Goal: Complete application form

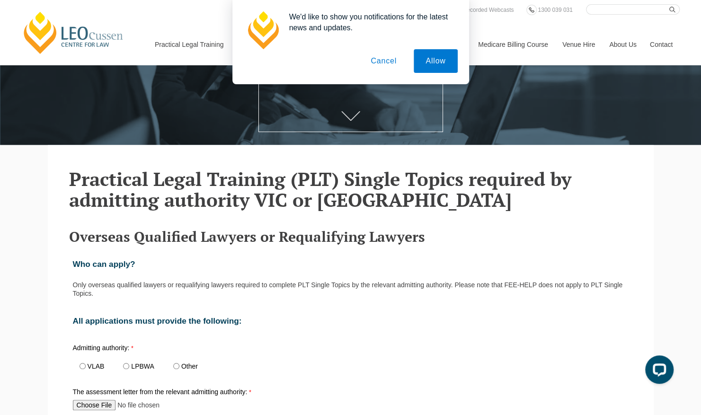
scroll to position [193, 0]
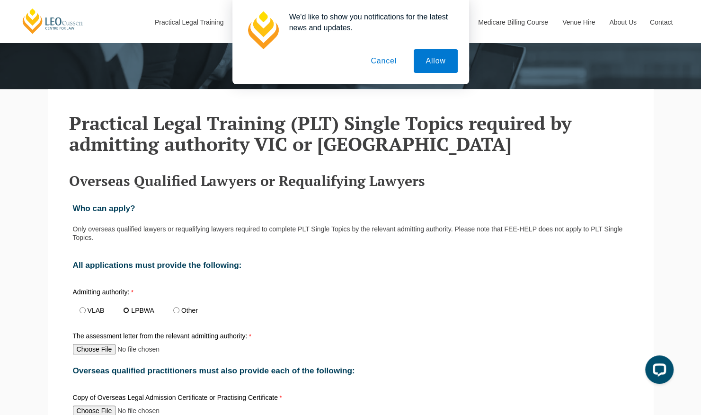
click at [126, 313] on input "LPBWA" at bounding box center [126, 310] width 6 height 6
radio input "true"
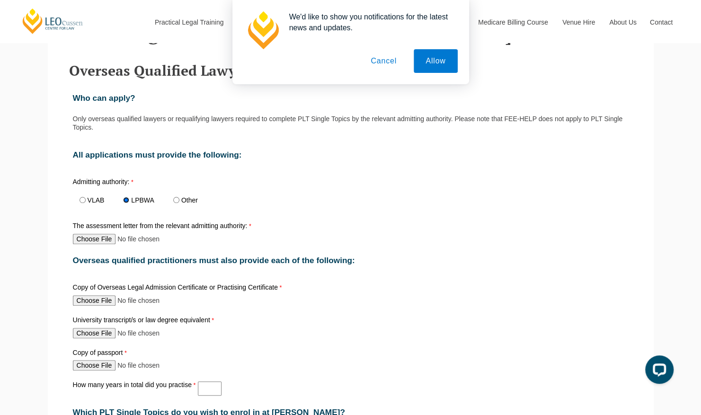
scroll to position [304, 0]
click at [83, 246] on div "The assessment letter from the relevant admitting authority:" at bounding box center [350, 233] width 563 height 26
click at [83, 243] on input "The assessment letter from the relevant admitting authority:" at bounding box center [135, 238] width 125 height 10
type input "C:\fakepath\Assessment Statement.pdf"
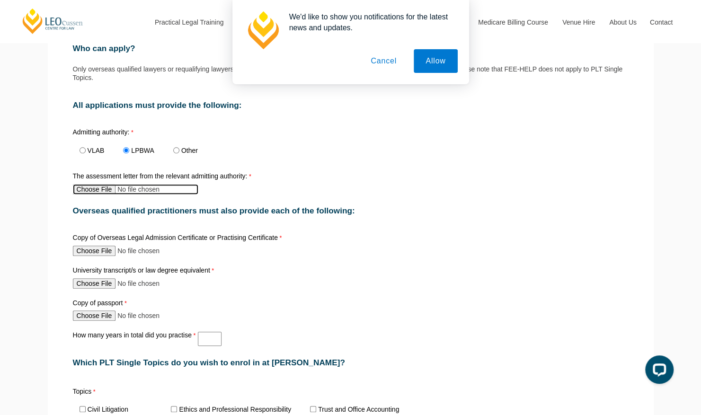
scroll to position [359, 0]
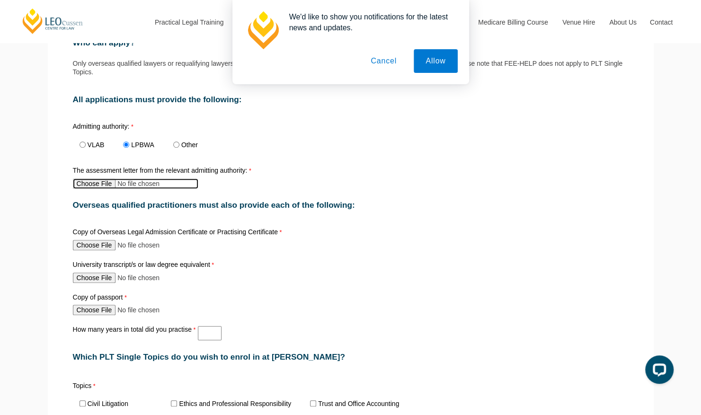
type input "C:\fakepath\Practising and Admission Certificates.pdf"
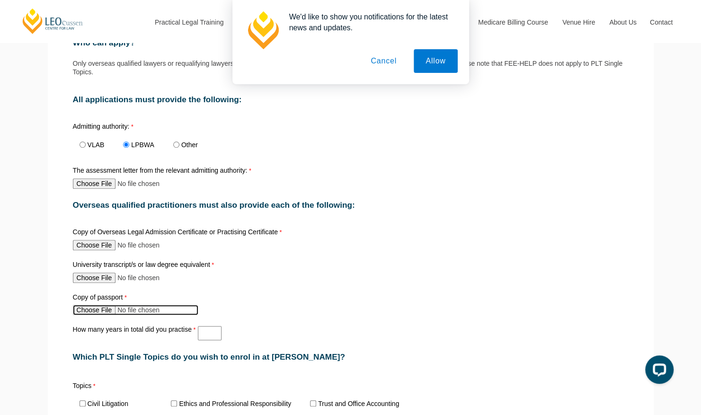
click at [94, 315] on input "Copy of passport" at bounding box center [135, 310] width 125 height 10
type input "C:\fakepath\Passport (new) (1).pdf"
click at [207, 342] on div "How many years in total did you practise" at bounding box center [350, 333] width 563 height 18
click at [203, 332] on input "How many years in total did you practise" at bounding box center [210, 333] width 24 height 14
type input "2"
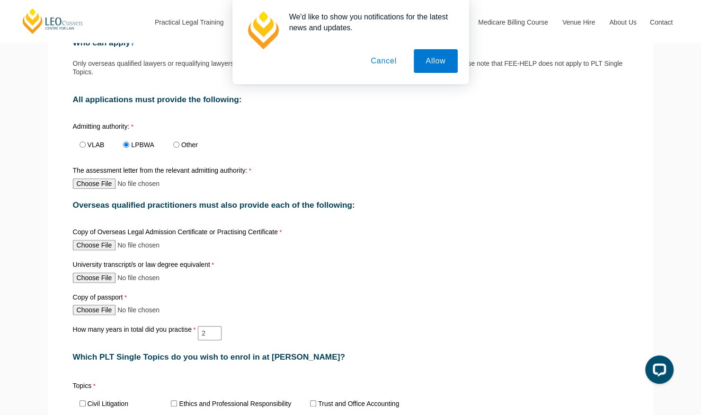
click at [308, 333] on div "How many years in total did you practise 2" at bounding box center [350, 333] width 563 height 18
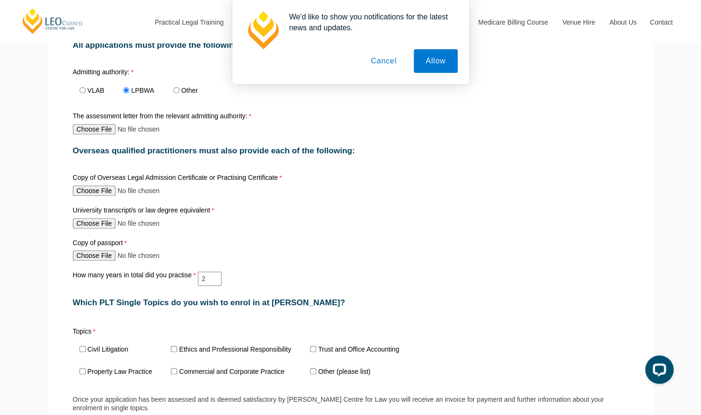
scroll to position [524, 0]
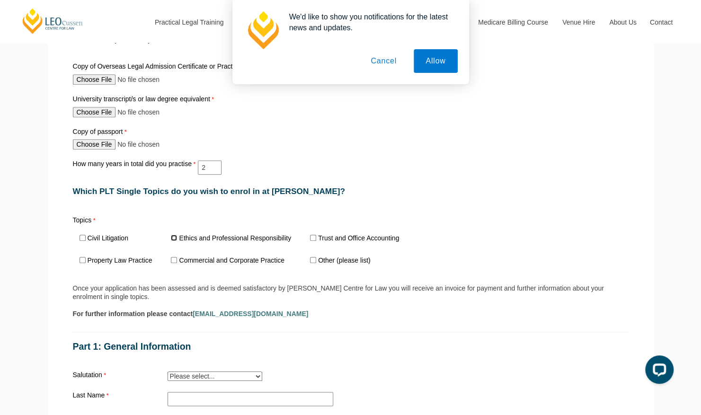
click at [176, 237] on input "Ethics and Professional Responsibility" at bounding box center [174, 238] width 6 height 6
checkbox input "true"
click at [313, 240] on input "Trust and Office Accounting" at bounding box center [313, 238] width 6 height 6
checkbox input "true"
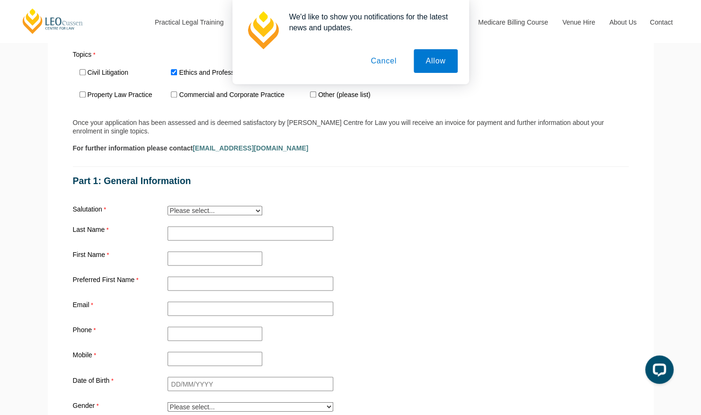
scroll to position [690, 0]
drag, startPoint x: 387, startPoint y: 58, endPoint x: 312, endPoint y: 125, distance: 100.9
click at [386, 58] on button "Cancel" at bounding box center [384, 61] width 50 height 24
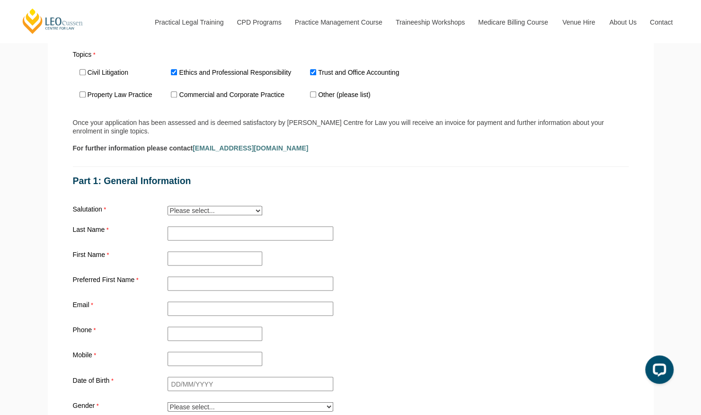
click at [194, 212] on select "Please select... Mr. Mrs. Ms. Dr. Prof. Miss Judge Chief Judge" at bounding box center [214, 210] width 95 height 9
select select "tfa_15"
click at [167, 208] on select "Please select... Mr. Mrs. Ms. Dr. Prof. Miss Judge Chief Judge" at bounding box center [214, 210] width 95 height 9
click at [178, 236] on input "Practical Legal Training - [GEOGRAPHIC_DATA]" at bounding box center [250, 233] width 166 height 14
type input "Leigh"
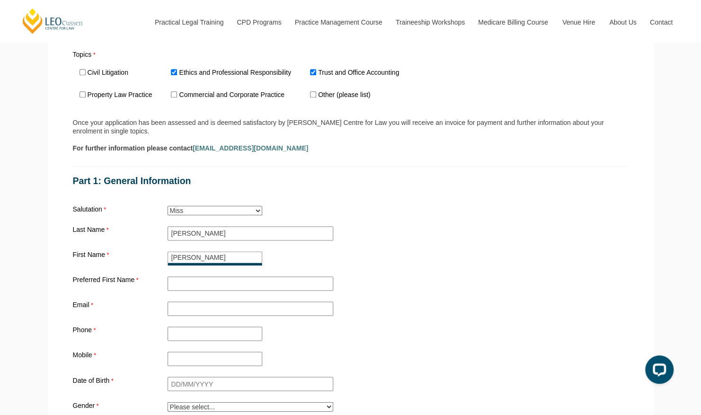
type input "Joanna"
type input "Jo"
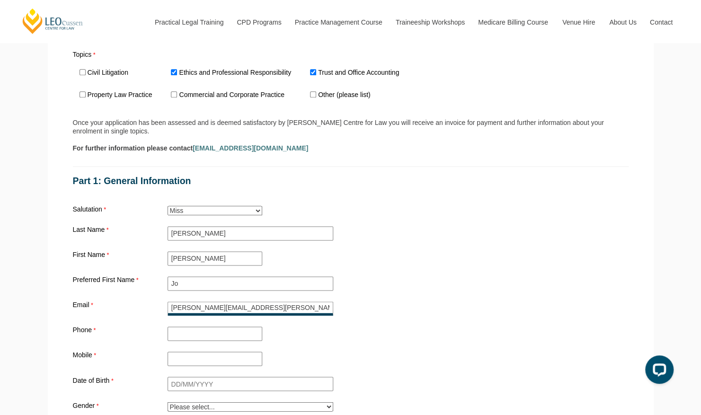
type input "joanna.leigh@kingstonreid.com"
type input "0481746659"
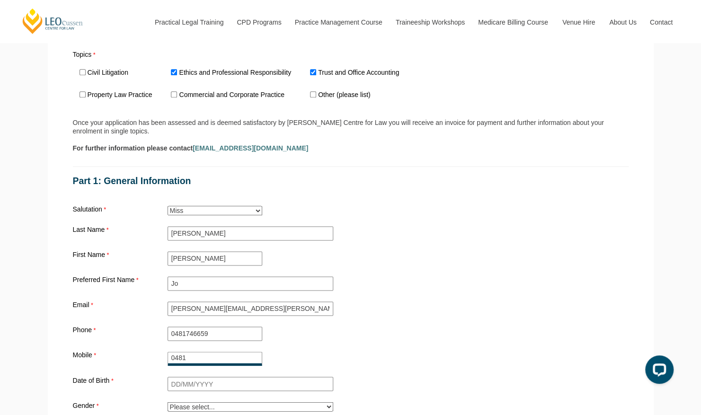
type input "0481746659"
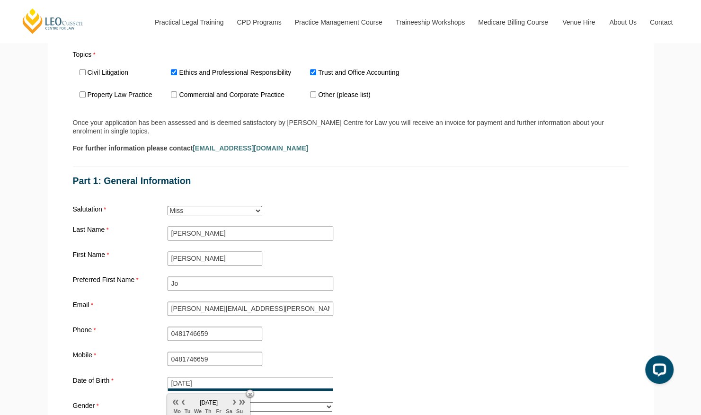
type input "28/04/1997"
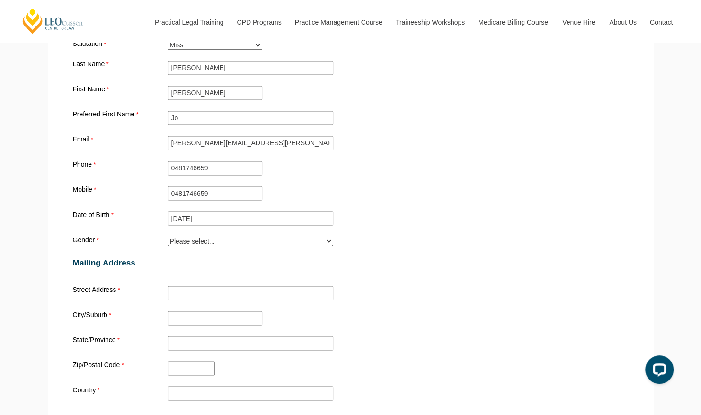
scroll to position [855, 0]
click at [210, 245] on select "Please select... Male Female Trans Intersex Prefer not to disclose" at bounding box center [250, 240] width 166 height 9
select select "tfa_27"
click at [167, 237] on select "Please select... Male Female Trans Intersex Prefer not to disclose" at bounding box center [250, 240] width 166 height 9
click at [174, 298] on input "Street Address" at bounding box center [250, 293] width 166 height 14
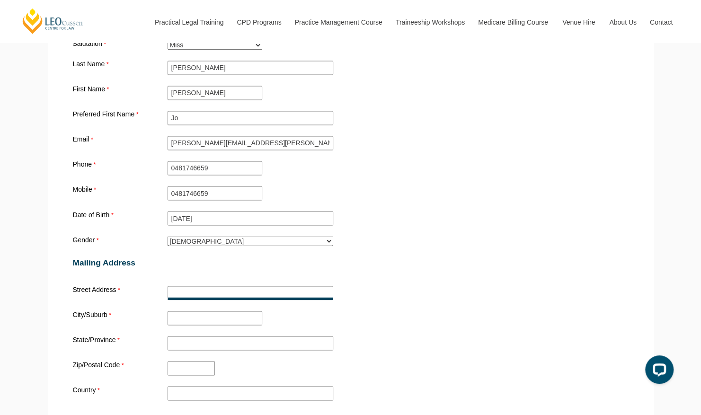
type input "GF3 / 18 Hortus Way"
type input "Jolimont"
type input "WA"
type input "Australia"
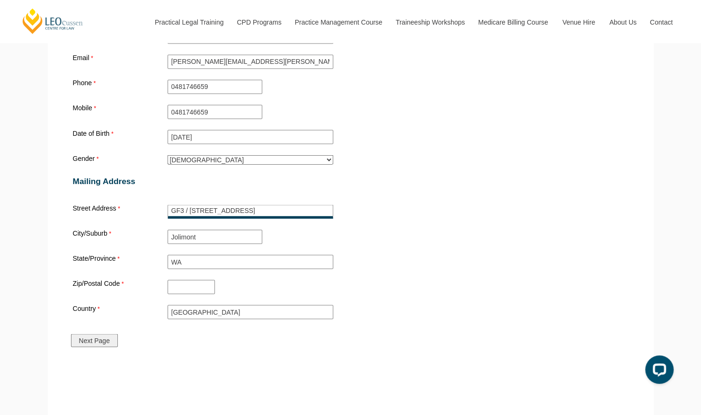
scroll to position [938, 0]
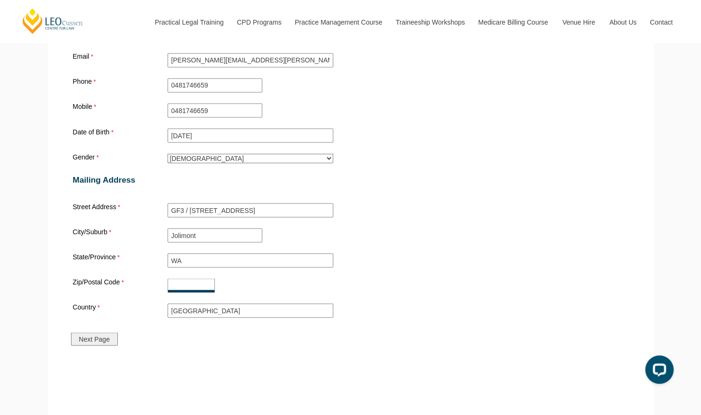
click at [194, 291] on input "Zip/Postal Code" at bounding box center [190, 285] width 47 height 14
type input "6014"
click at [401, 210] on div "Street Address GF3 / 18 Hortus Way" at bounding box center [350, 210] width 563 height 18
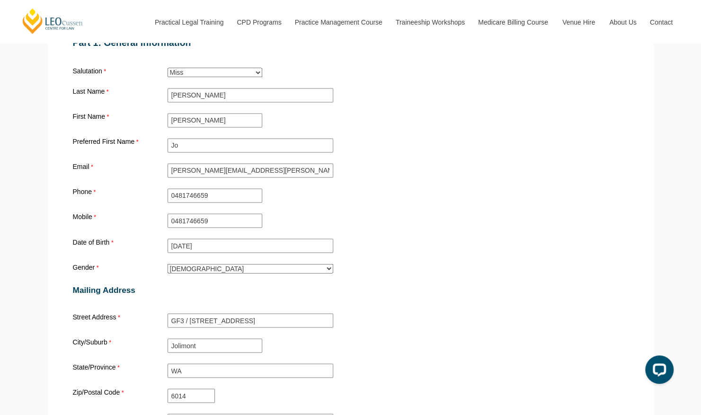
scroll to position [911, 0]
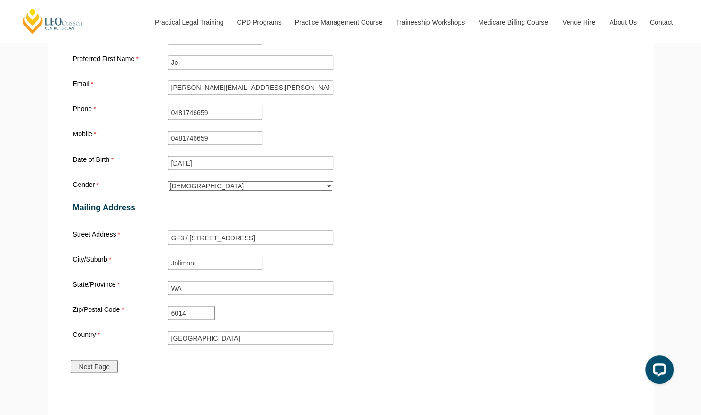
click at [107, 369] on input "Next Page" at bounding box center [94, 366] width 47 height 13
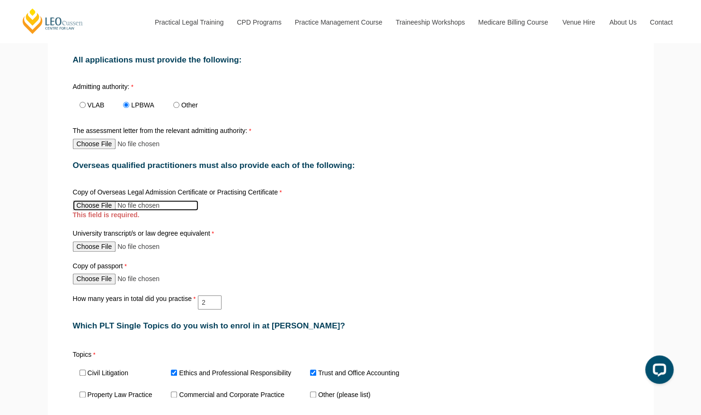
scroll to position [398, 0]
click at [87, 207] on input "Copy of Overseas Legal Admission Certificate or Practising Certificate" at bounding box center [135, 205] width 125 height 10
type input "C:\fakepath\Practising and Admission Certificates.pdf"
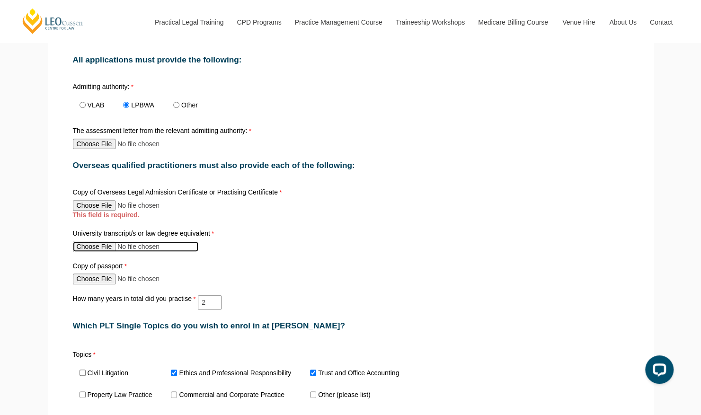
click at [98, 250] on input "University transcript/s or law degree equivalent" at bounding box center [135, 246] width 125 height 10
type input "C:\fakepath\Undergraduate Certificates.pdf"
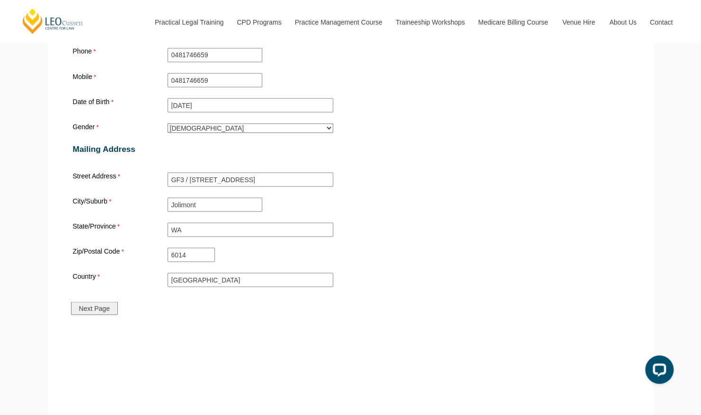
scroll to position [1061, 0]
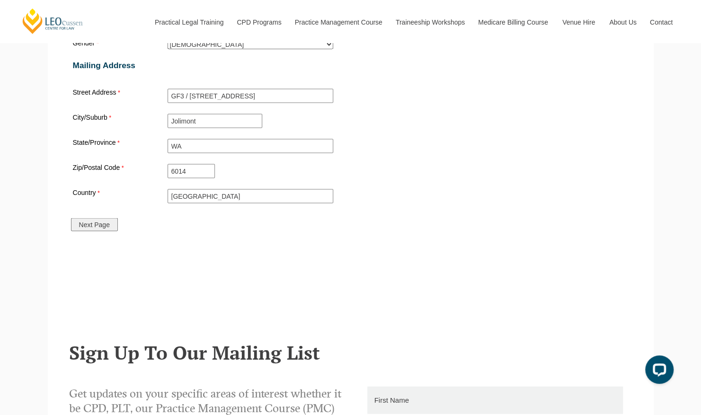
click at [91, 227] on input "Next Page" at bounding box center [94, 224] width 47 height 13
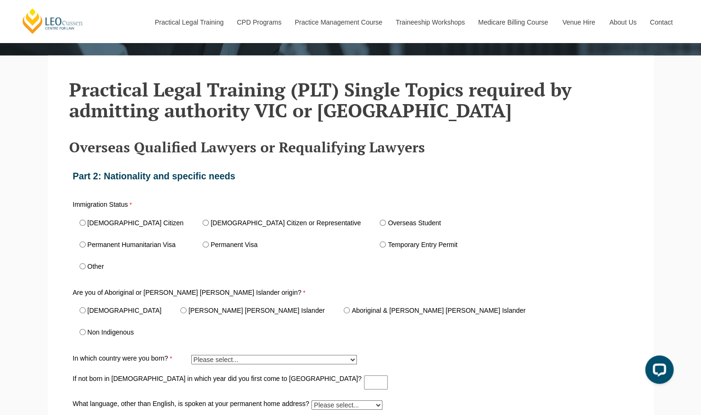
scroll to position [195, 0]
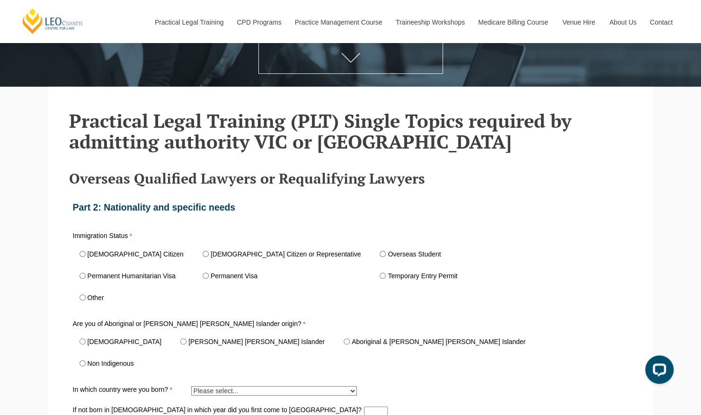
click at [387, 254] on label "Overseas Student" at bounding box center [413, 254] width 53 height 7
click at [379, 254] on input "Overseas Student" at bounding box center [382, 254] width 6 height 6
radio input "true"
click at [387, 276] on label "Temporary Entry Permit" at bounding box center [422, 275] width 70 height 7
click at [379, 276] on input "Temporary Entry Permit" at bounding box center [382, 275] width 6 height 6
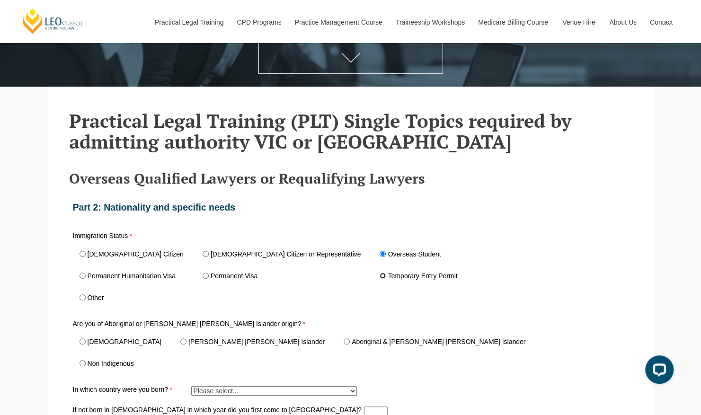
radio input "true"
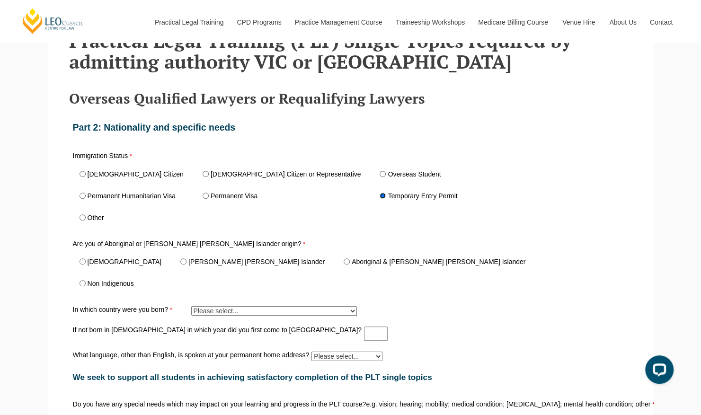
scroll to position [278, 0]
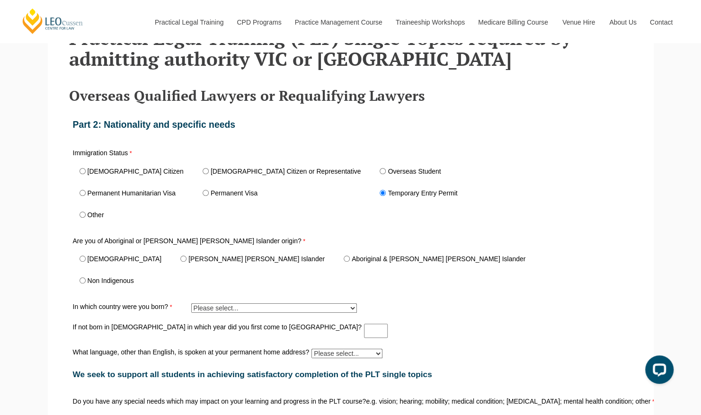
click at [97, 284] on label "Non Indigenous" at bounding box center [111, 280] width 46 height 7
click at [86, 283] on input "Non Indigenous" at bounding box center [82, 280] width 6 height 6
radio input "true"
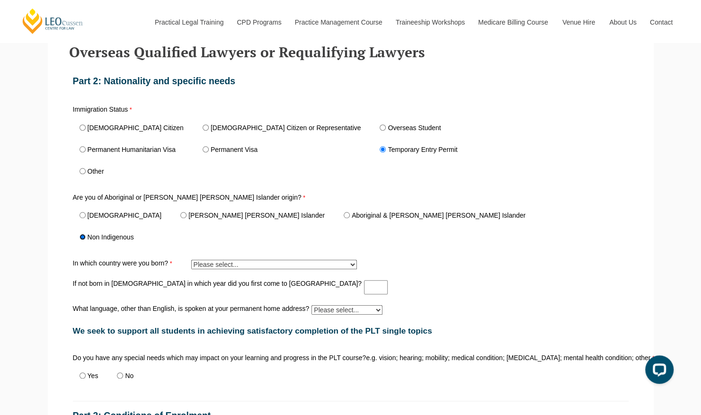
scroll to position [389, 0]
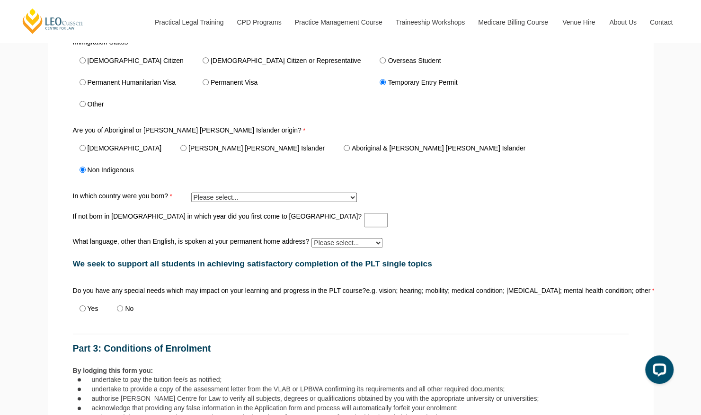
click at [248, 201] on select "Please select... Adelie Land (France) 1601 Afghanistan 7201 Aland Islands 2408 …" at bounding box center [274, 197] width 166 height 9
select select "tfa_324"
click at [191, 194] on select "Please select... Adelie Land (France) 1601 Afghanistan 7201 Aland Islands 2408 …" at bounding box center [274, 197] width 166 height 9
click at [158, 231] on div "Immigration Status Australian Citizen New Zealand Citizen or Representative Ove…" at bounding box center [350, 157] width 563 height 241
click at [280, 194] on select "Please select... Adelie Land (France) 1601 Afghanistan 7201 Aland Islands 2408 …" at bounding box center [274, 197] width 166 height 9
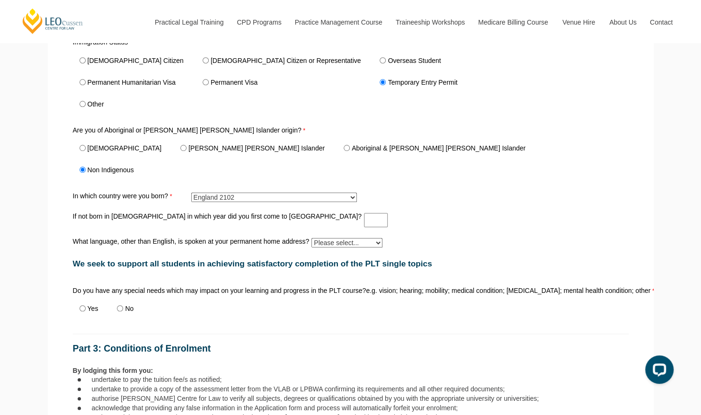
click at [191, 194] on select "Please select... Adelie Land (France) 1601 Afghanistan 7201 Aland Islands 2408 …" at bounding box center [274, 197] width 166 height 9
click at [364, 221] on input "If not born in Australia in which year did you first come to Australia?" at bounding box center [376, 220] width 24 height 14
type input "2024"
click at [372, 224] on div "If not born in Australia in which year did you first come to Australia? 2024" at bounding box center [350, 220] width 563 height 18
click at [342, 244] on select "Please select... Albanian Ambonese Arabic Assyrian Bengali Bosnian Cantonese Ch…" at bounding box center [346, 242] width 71 height 9
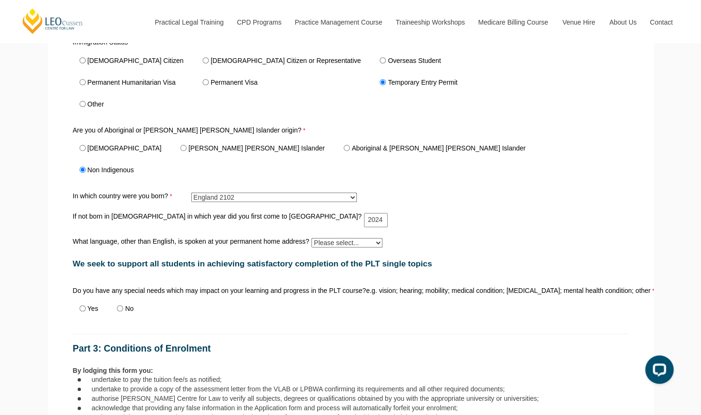
click at [499, 179] on div "Are you of Aboriginal or Torres Strait Islander origin? Aboriginal Torres Strai…" at bounding box center [350, 154] width 563 height 59
drag, startPoint x: 289, startPoint y: 220, endPoint x: 253, endPoint y: 219, distance: 36.0
click at [253, 219] on div "If not born in Australia in which year did you first come to Australia? 2024" at bounding box center [350, 220] width 563 height 18
click at [348, 213] on div "If not born in Australia in which year did you first come to Australia?" at bounding box center [350, 220] width 563 height 18
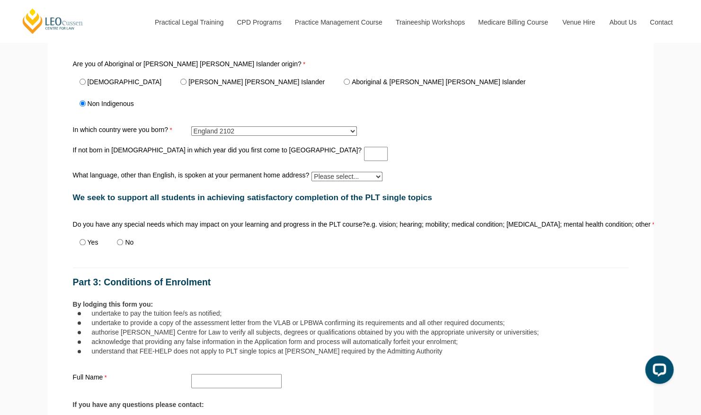
scroll to position [471, 0]
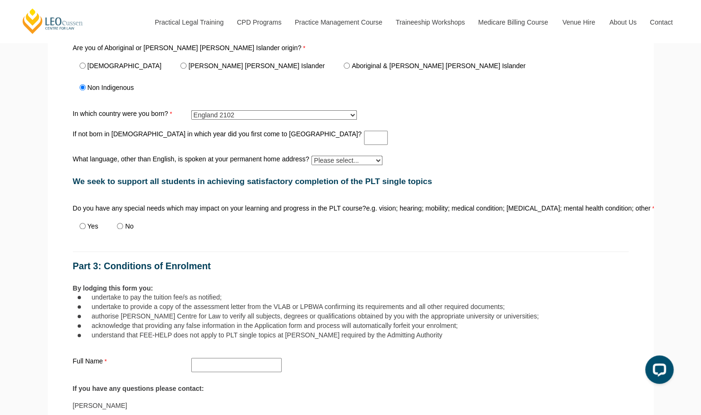
click at [129, 228] on label "No" at bounding box center [129, 226] width 9 height 7
click at [123, 228] on input "No" at bounding box center [120, 226] width 6 height 6
radio input "true"
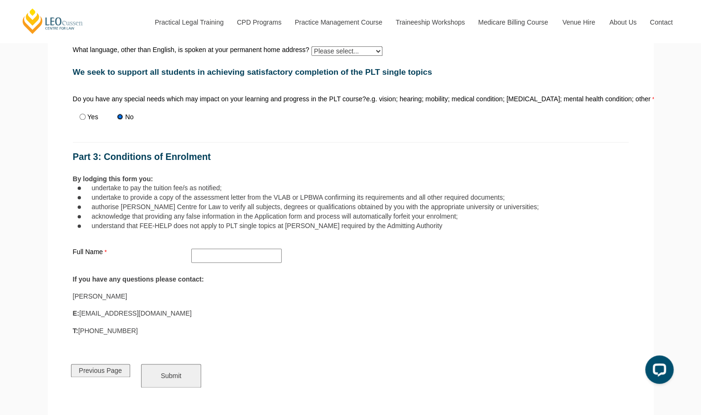
scroll to position [582, 0]
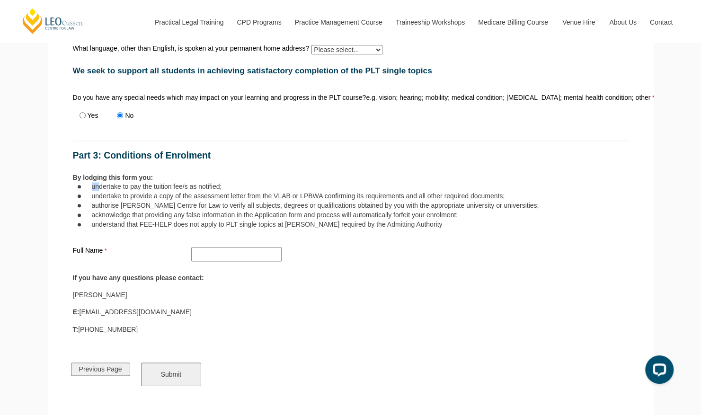
drag, startPoint x: 97, startPoint y: 186, endPoint x: 216, endPoint y: 179, distance: 118.5
click at [216, 179] on div "By lodging this form you: undertake to pay the tuition fee/s as notified; under…" at bounding box center [350, 200] width 555 height 55
drag, startPoint x: 216, startPoint y: 179, endPoint x: 179, endPoint y: 205, distance: 45.1
click at [179, 205] on li "authorise Leo Cussen Centre for Law to verify all subjects, degrees or qualific…" at bounding box center [360, 205] width 536 height 9
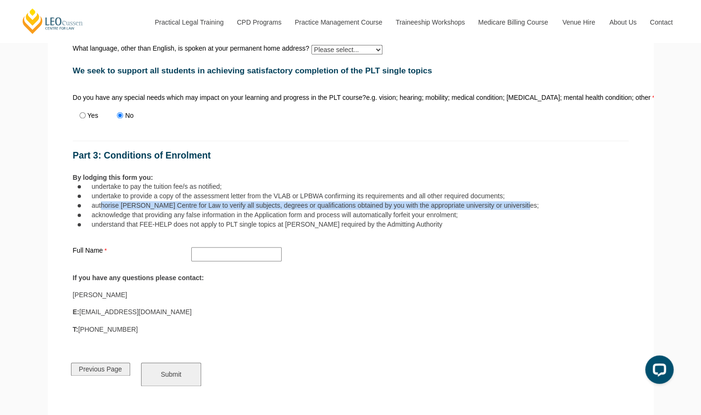
drag, startPoint x: 101, startPoint y: 208, endPoint x: 542, endPoint y: 209, distance: 440.4
click at [542, 209] on li "authorise Leo Cussen Centre for Law to verify all subjects, degrees or qualific…" at bounding box center [360, 205] width 536 height 9
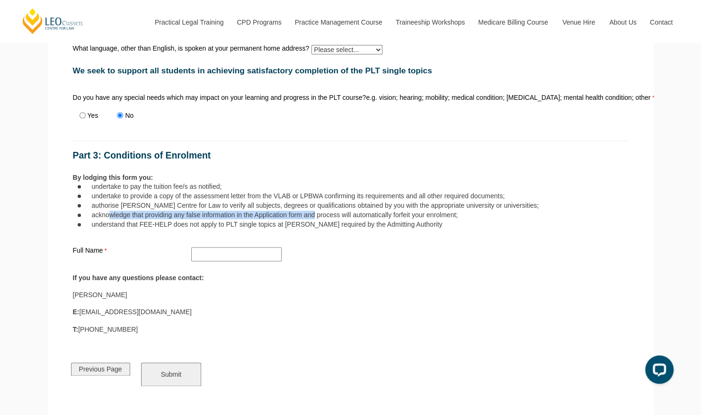
drag, startPoint x: 112, startPoint y: 216, endPoint x: 314, endPoint y: 217, distance: 202.5
click at [314, 217] on li "acknowledge that providing any false information in the Application form and pr…" at bounding box center [360, 215] width 536 height 9
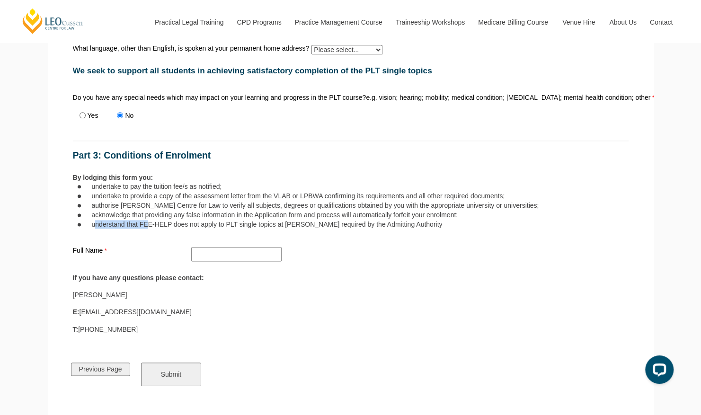
drag, startPoint x: 95, startPoint y: 227, endPoint x: 154, endPoint y: 228, distance: 59.1
click at [154, 228] on li "understand that FEE-HELP does not apply to PLT single topics at Leo Cussen requ…" at bounding box center [360, 224] width 536 height 9
drag, startPoint x: 154, startPoint y: 228, endPoint x: 196, endPoint y: 255, distance: 49.6
click at [175, 255] on div "Full Name" at bounding box center [350, 254] width 563 height 18
click at [226, 254] on input "Full Name" at bounding box center [236, 254] width 90 height 14
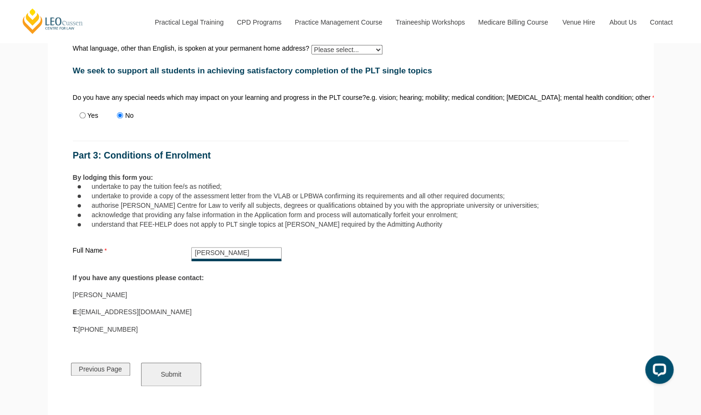
type input "Joanna Leigh"
click at [205, 237] on div "By lodging this form you: undertake to pay the tuition fee/s as notified; under…" at bounding box center [350, 204] width 563 height 66
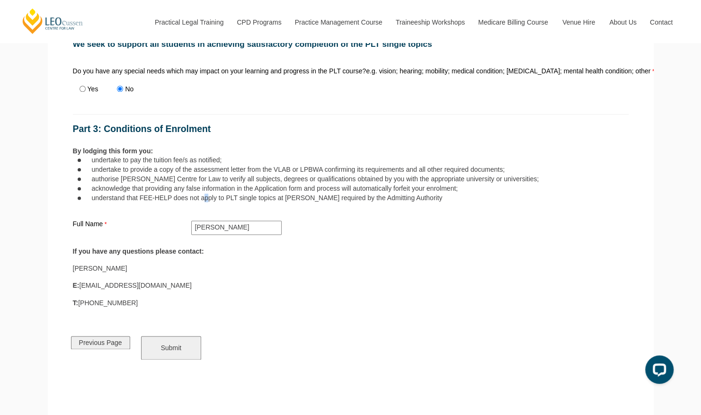
scroll to position [609, 0]
click at [171, 355] on input "Submit" at bounding box center [171, 347] width 61 height 24
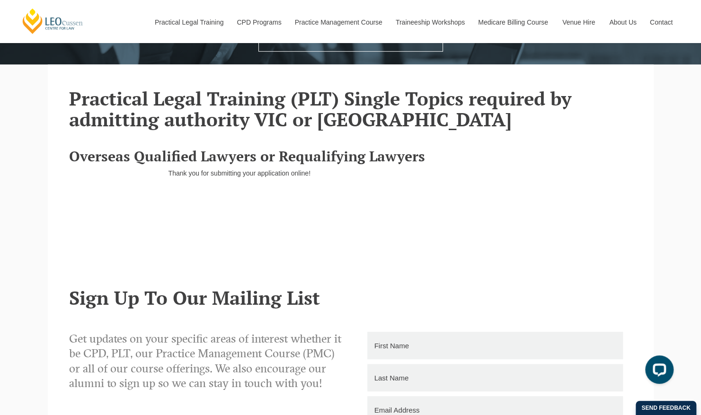
scroll to position [248, 0]
